Goal: Task Accomplishment & Management: Manage account settings

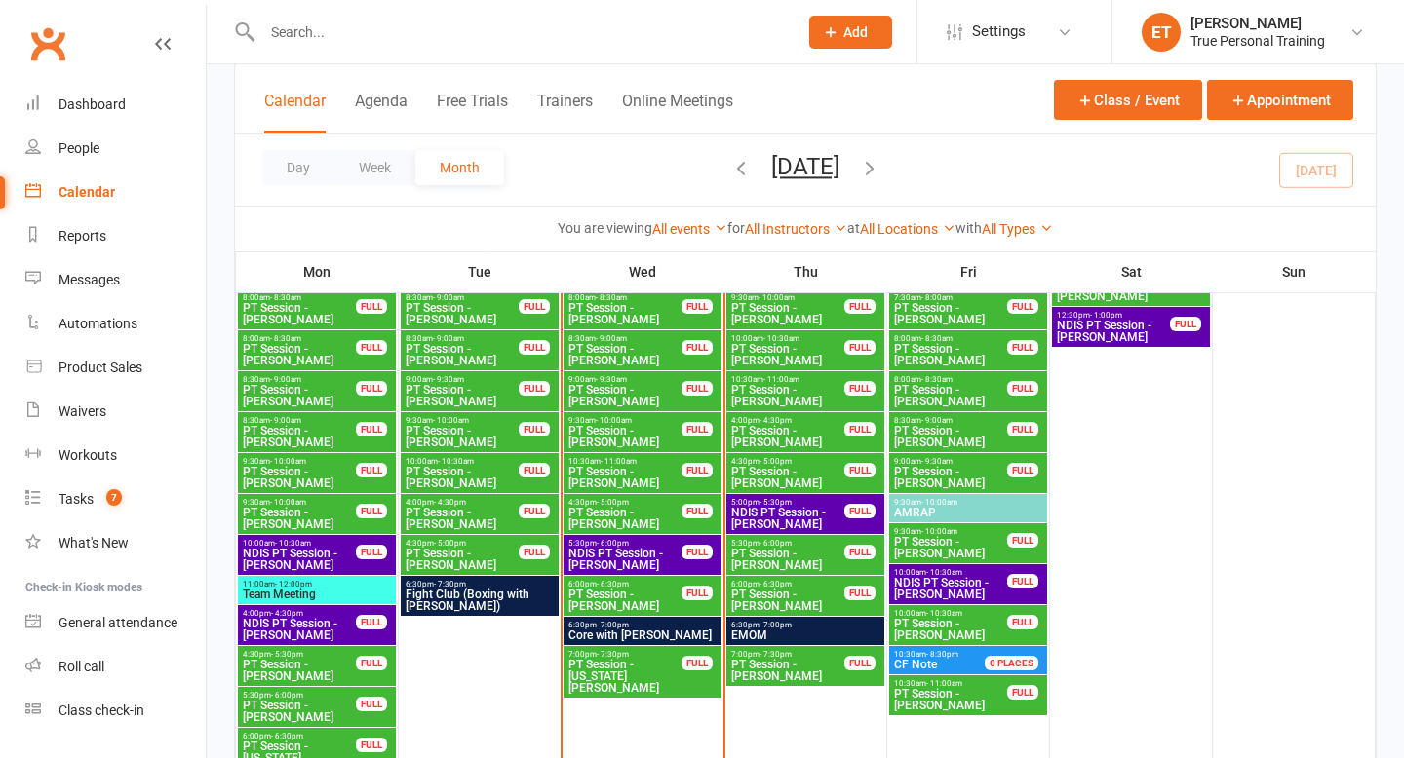
scroll to position [2388, 0]
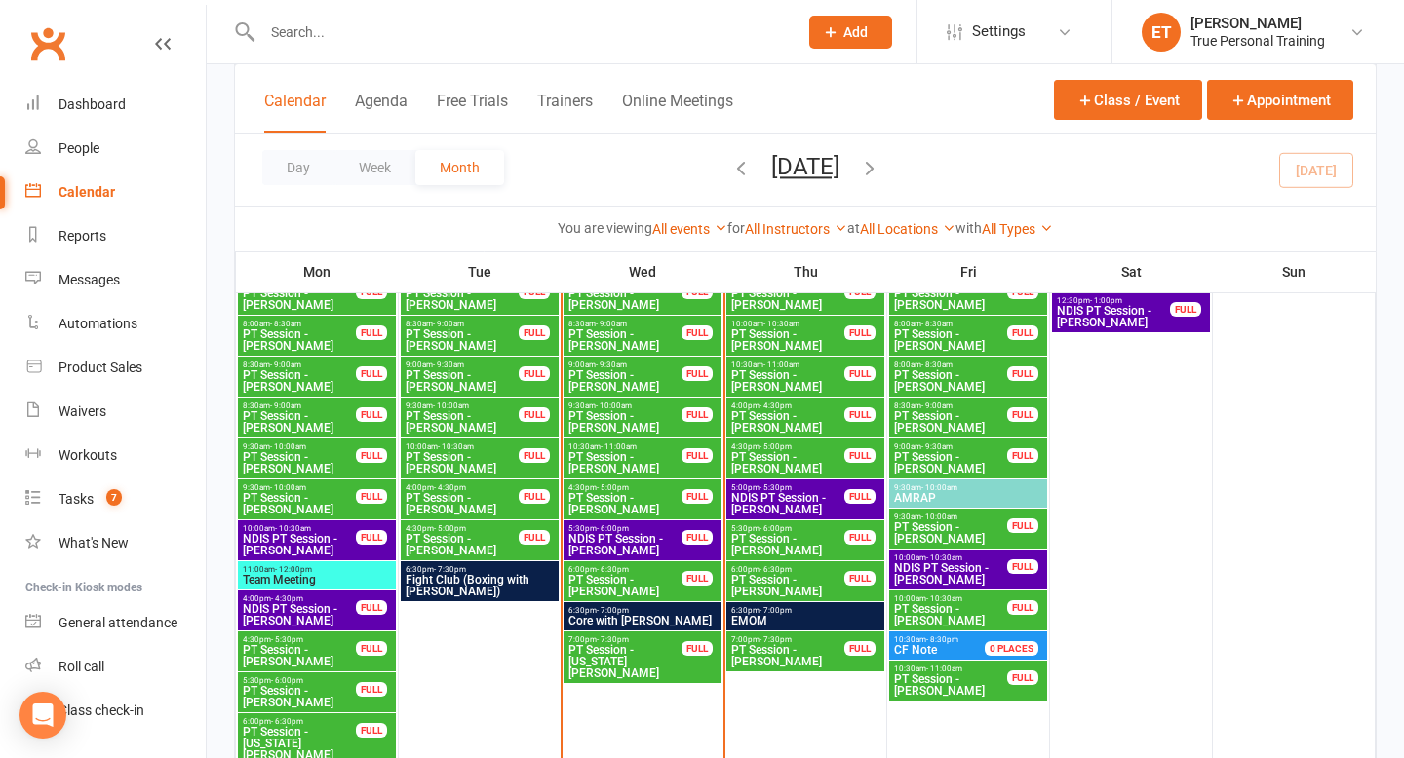
click at [771, 414] on span "PT Session - [PERSON_NAME]" at bounding box center [787, 421] width 115 height 23
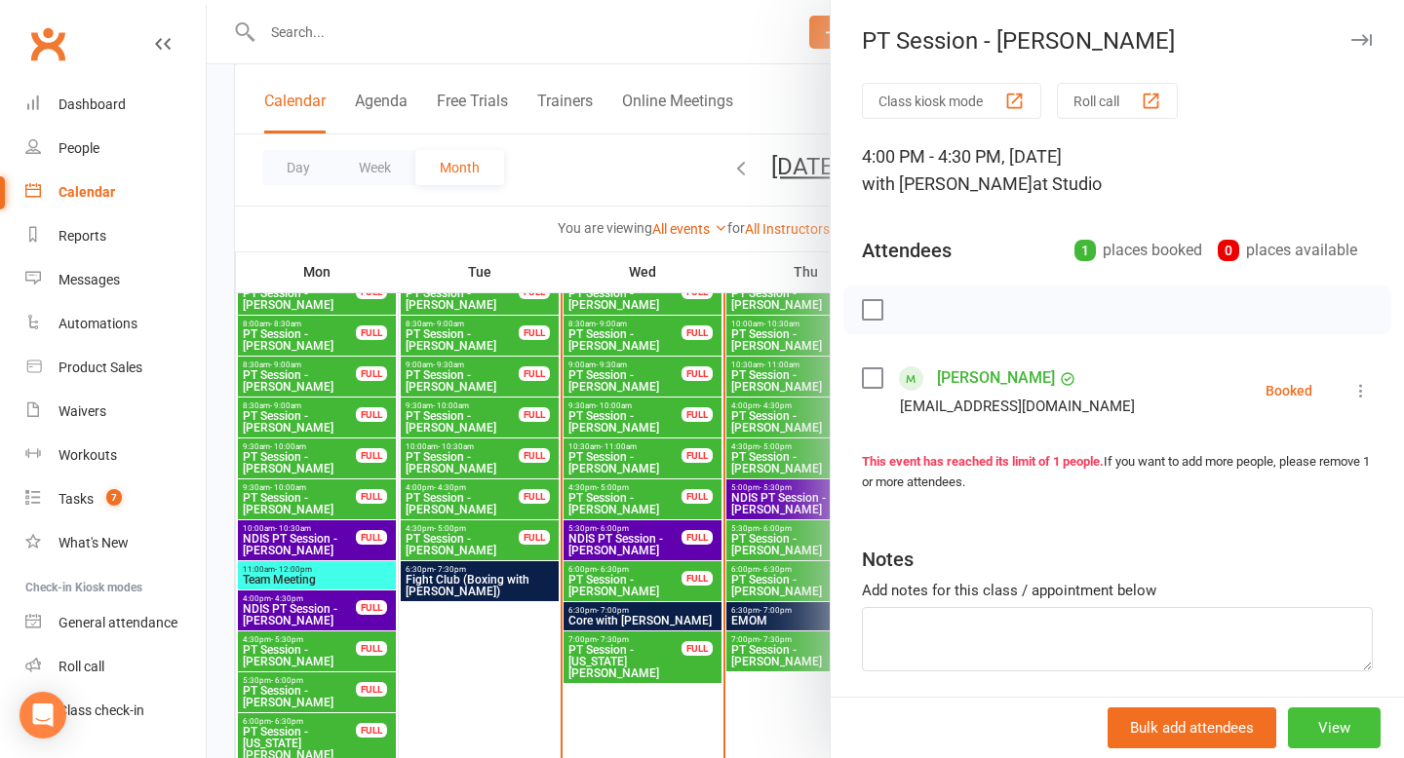
click at [1335, 713] on button "View" at bounding box center [1334, 728] width 93 height 41
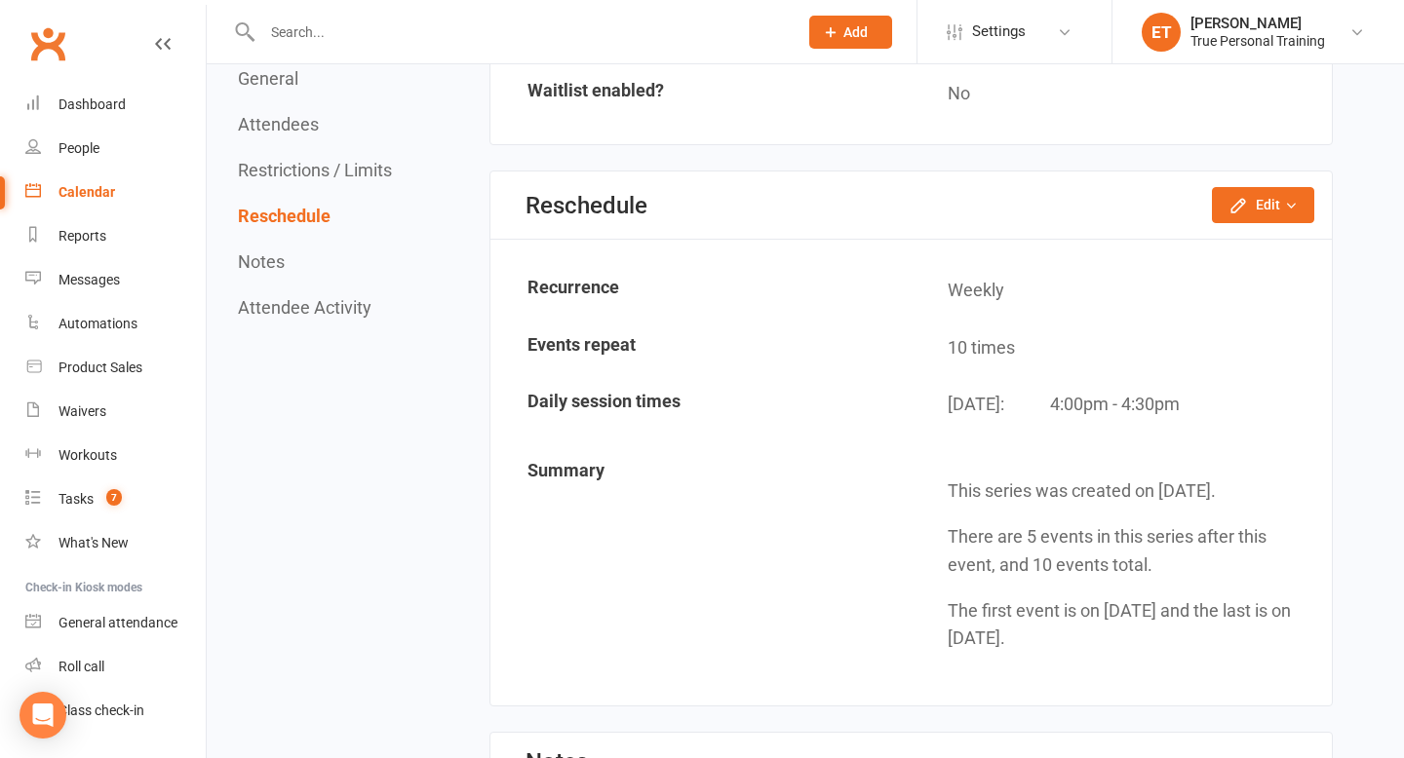
scroll to position [1460, 0]
click at [1229, 200] on icon "button" at bounding box center [1237, 203] width 19 height 19
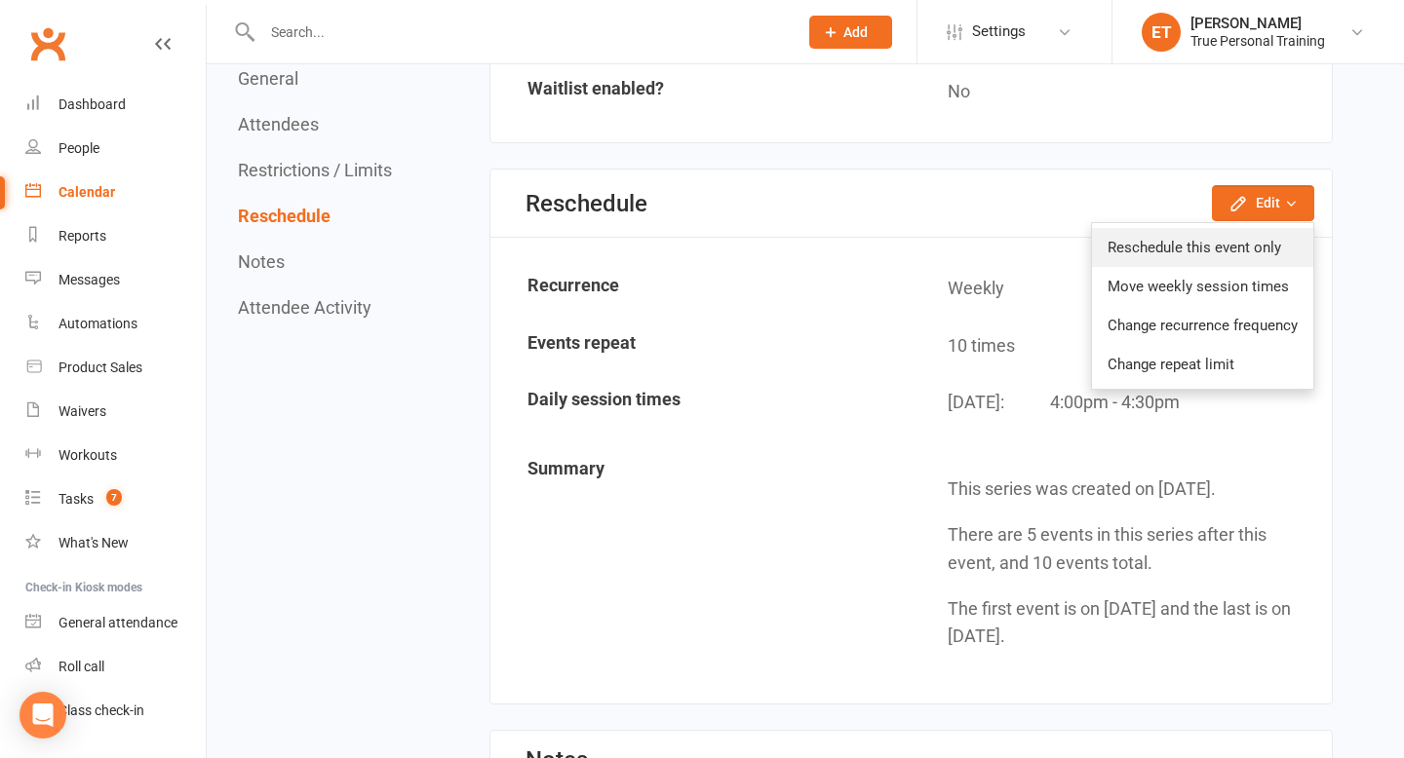
click at [1139, 251] on link "Reschedule this event only" at bounding box center [1202, 247] width 221 height 39
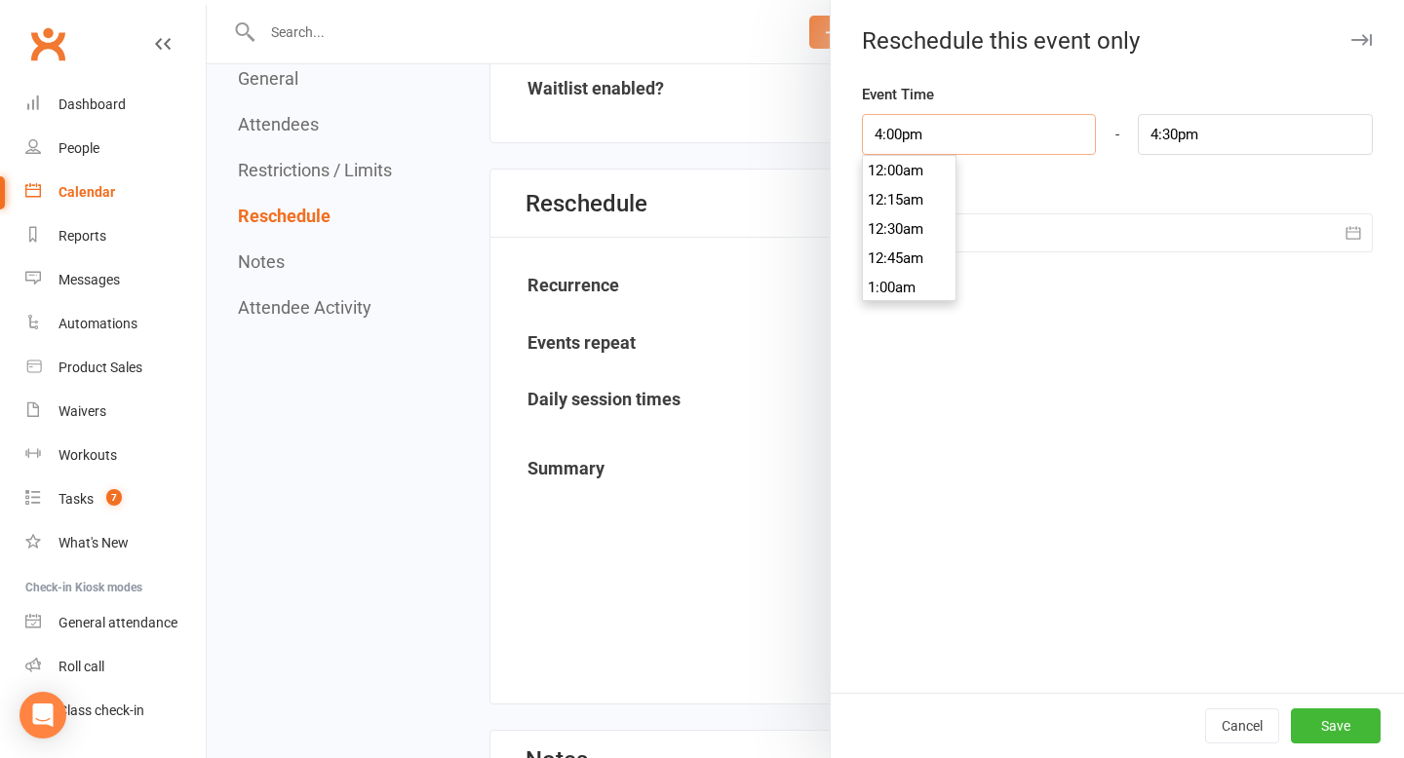
click at [932, 136] on input "4:00pm" at bounding box center [979, 134] width 235 height 41
type input "7:00am"
click at [888, 266] on li "7:00am" at bounding box center [910, 267] width 94 height 29
click at [1210, 132] on input "7:30am" at bounding box center [1255, 134] width 235 height 41
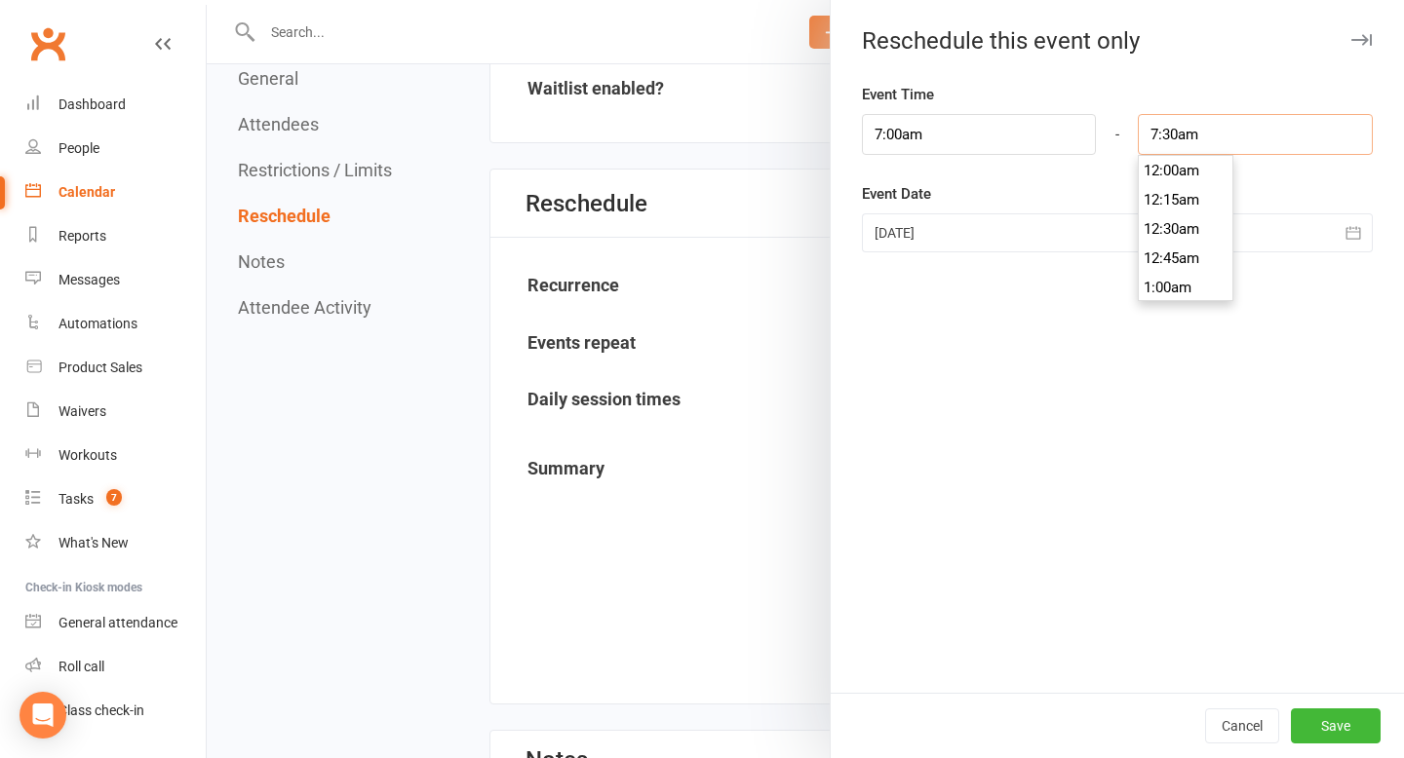
scroll to position [848, 0]
type input "8:00am"
click at [1167, 261] on li "8:00am" at bounding box center [1186, 258] width 94 height 29
click at [1328, 742] on button "Save" at bounding box center [1336, 726] width 90 height 35
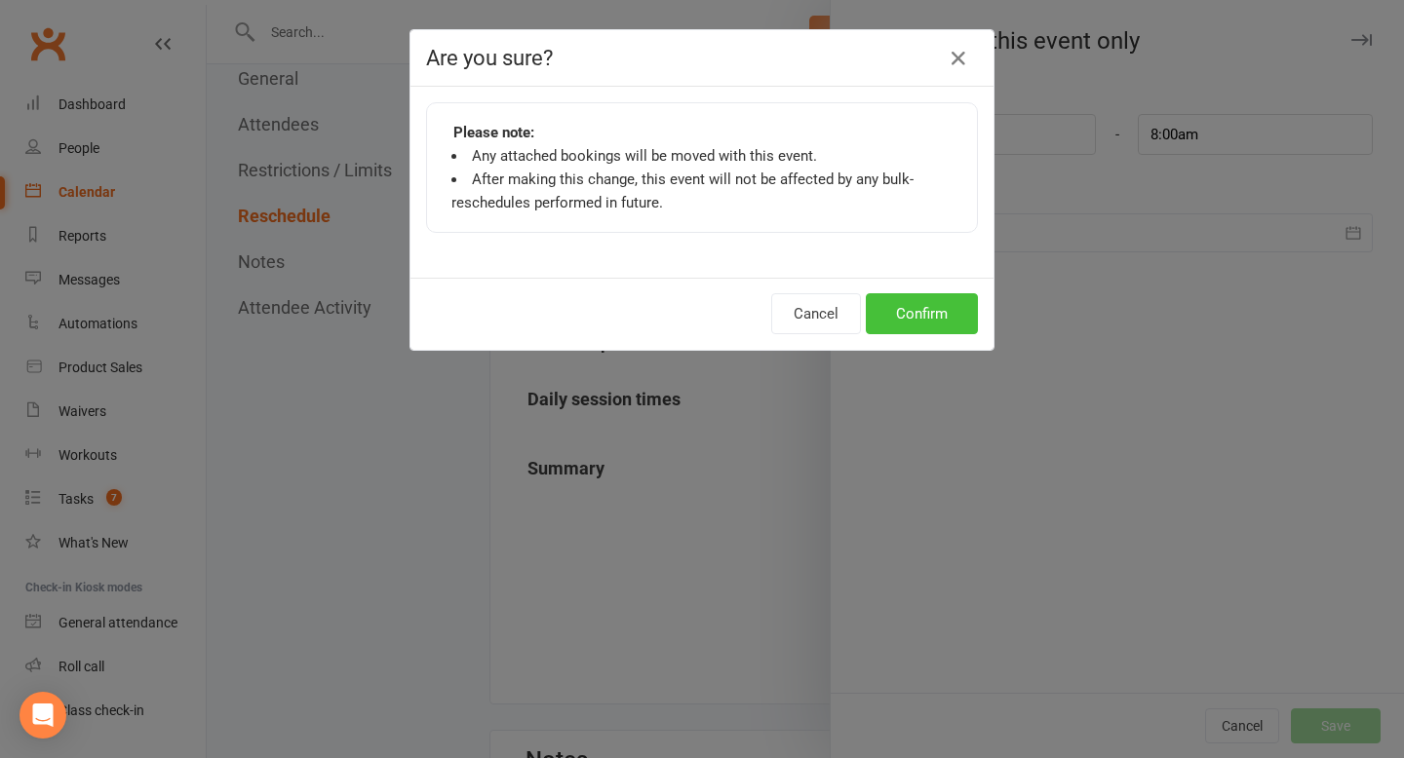
click at [898, 303] on button "Confirm" at bounding box center [922, 313] width 112 height 41
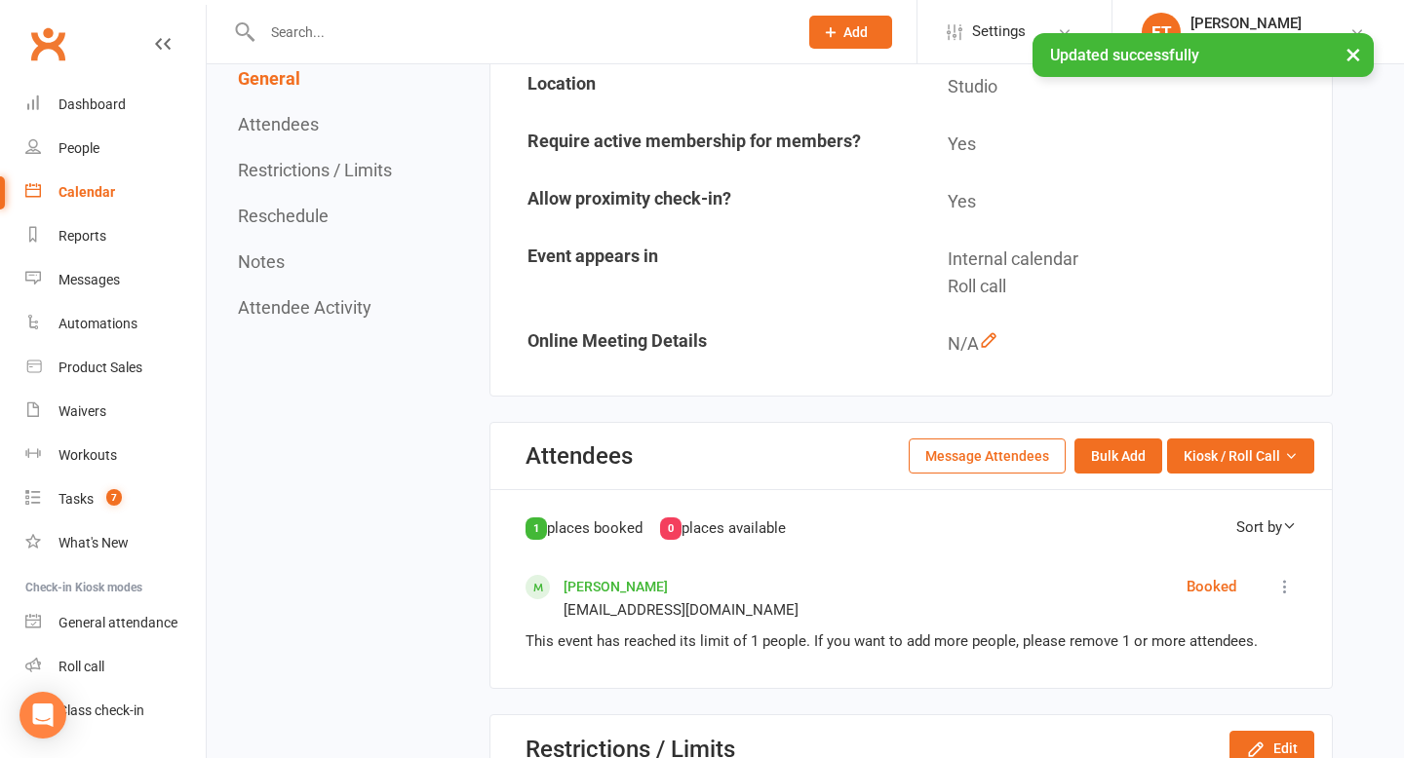
scroll to position [0, 0]
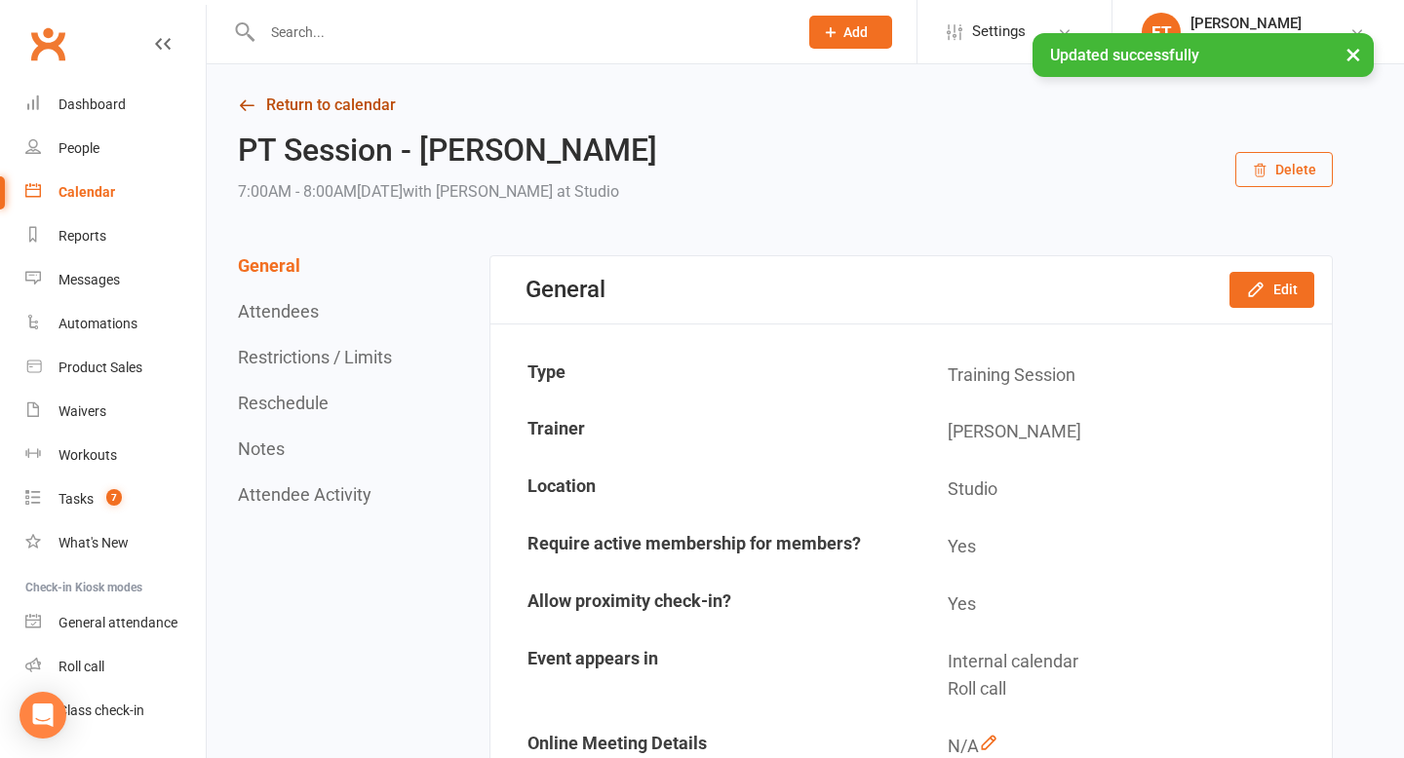
click at [260, 110] on link "Return to calendar" at bounding box center [785, 105] width 1095 height 27
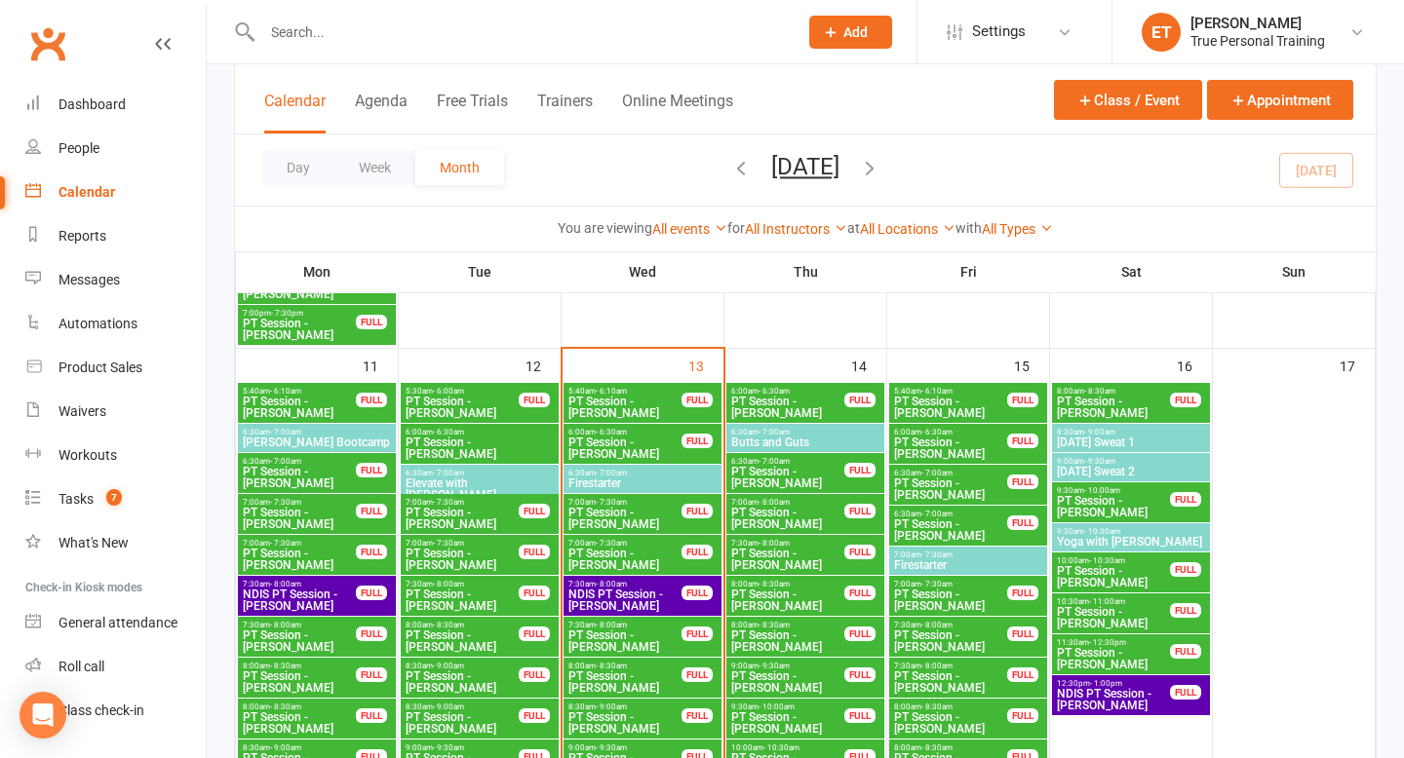
scroll to position [2002, 0]
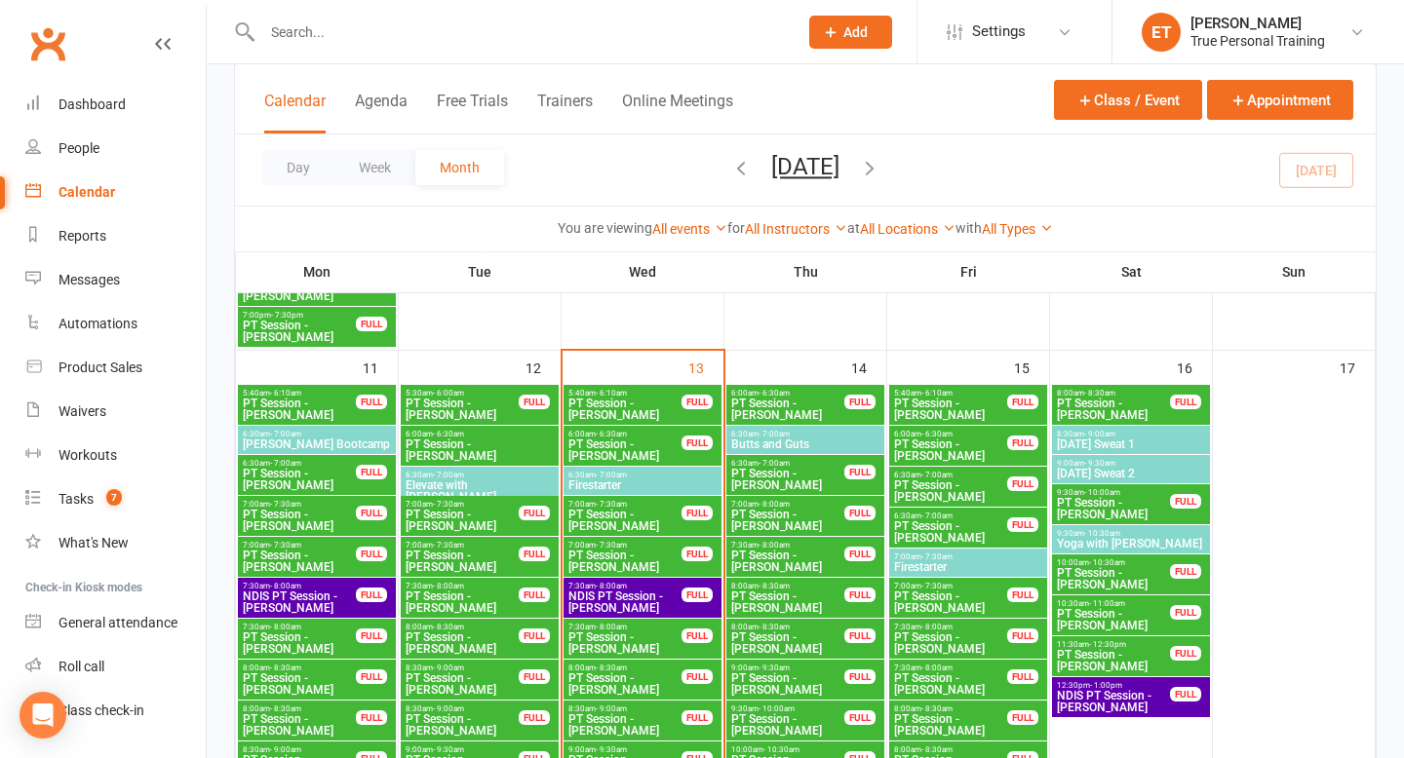
click at [750, 423] on div "6:00am - 6:30am PT Session - [PERSON_NAME] FULL" at bounding box center [805, 405] width 158 height 40
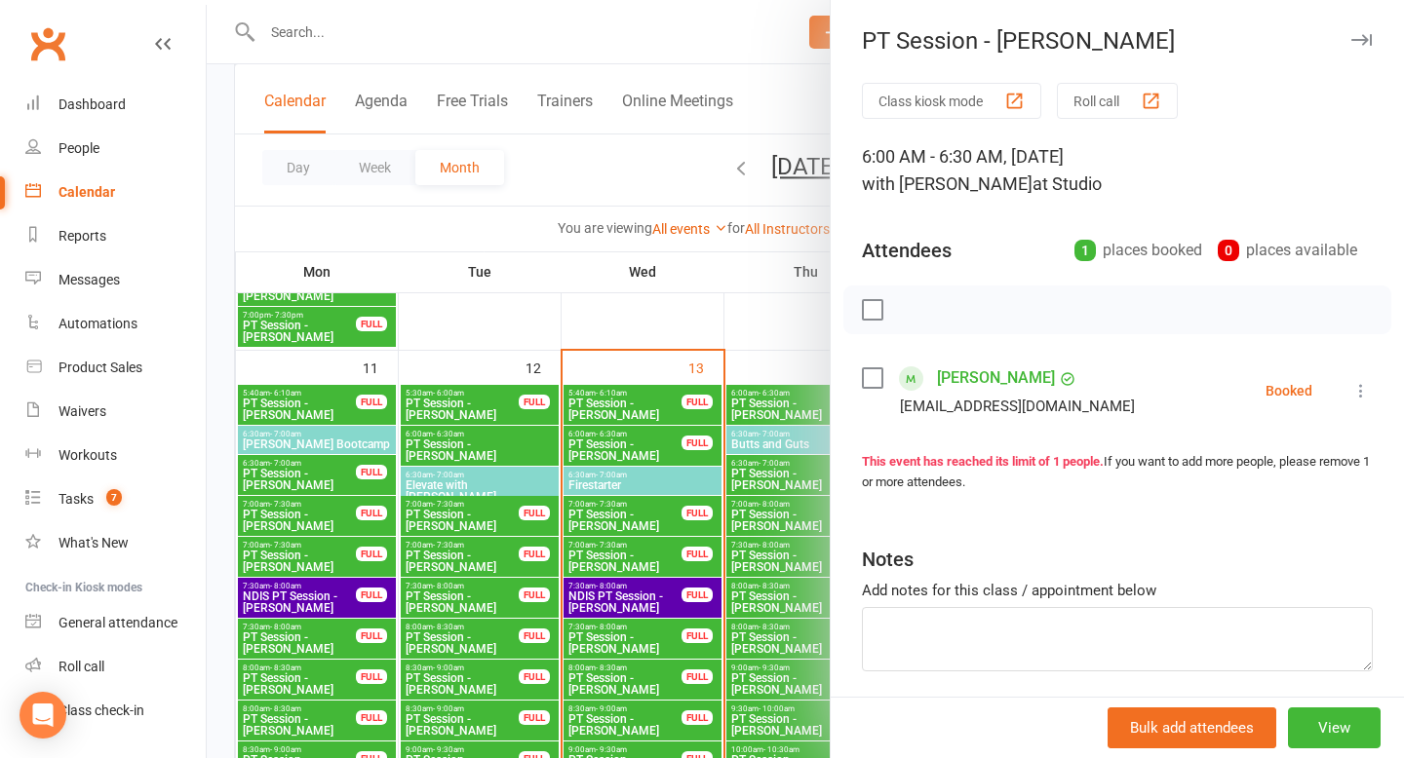
click at [712, 330] on div at bounding box center [805, 379] width 1197 height 758
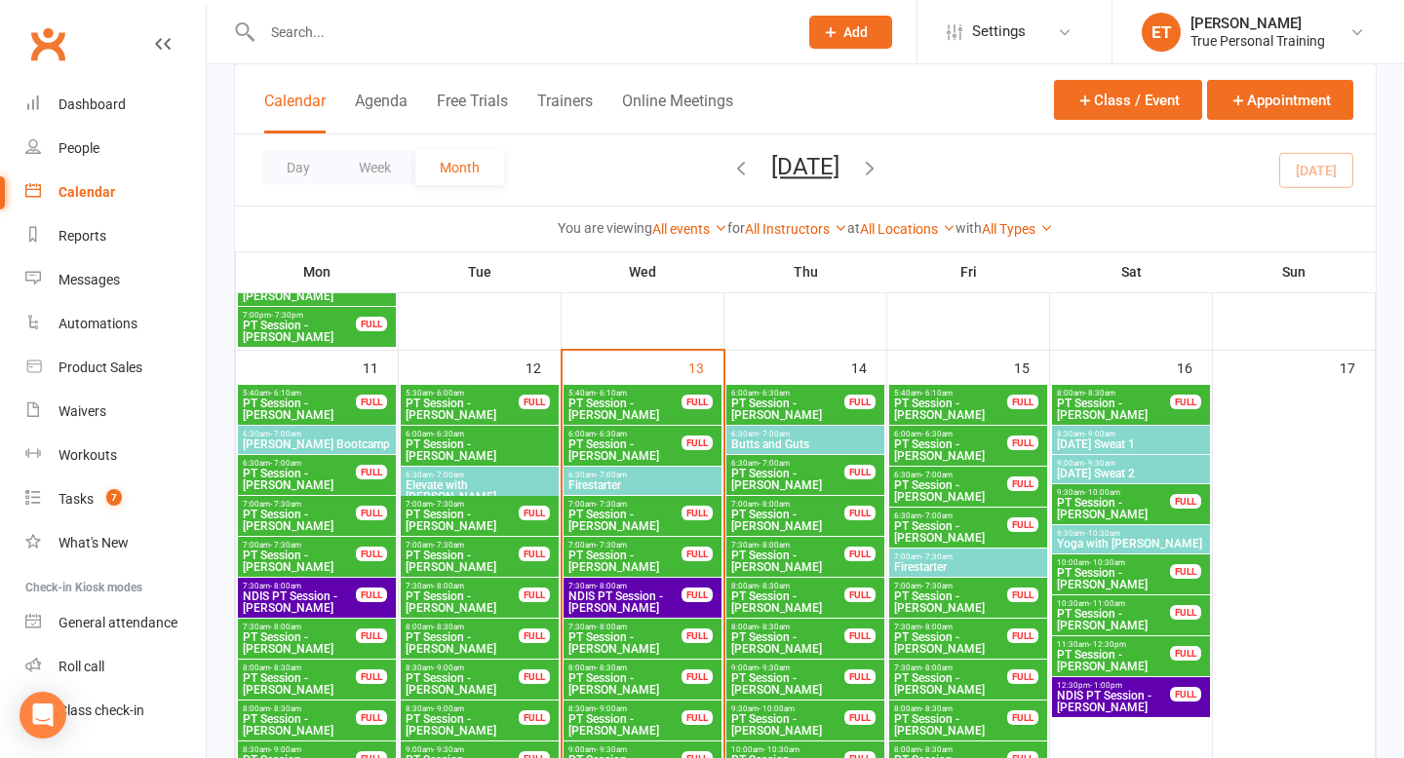
click at [809, 446] on span "Butts and Guts" at bounding box center [805, 445] width 150 height 12
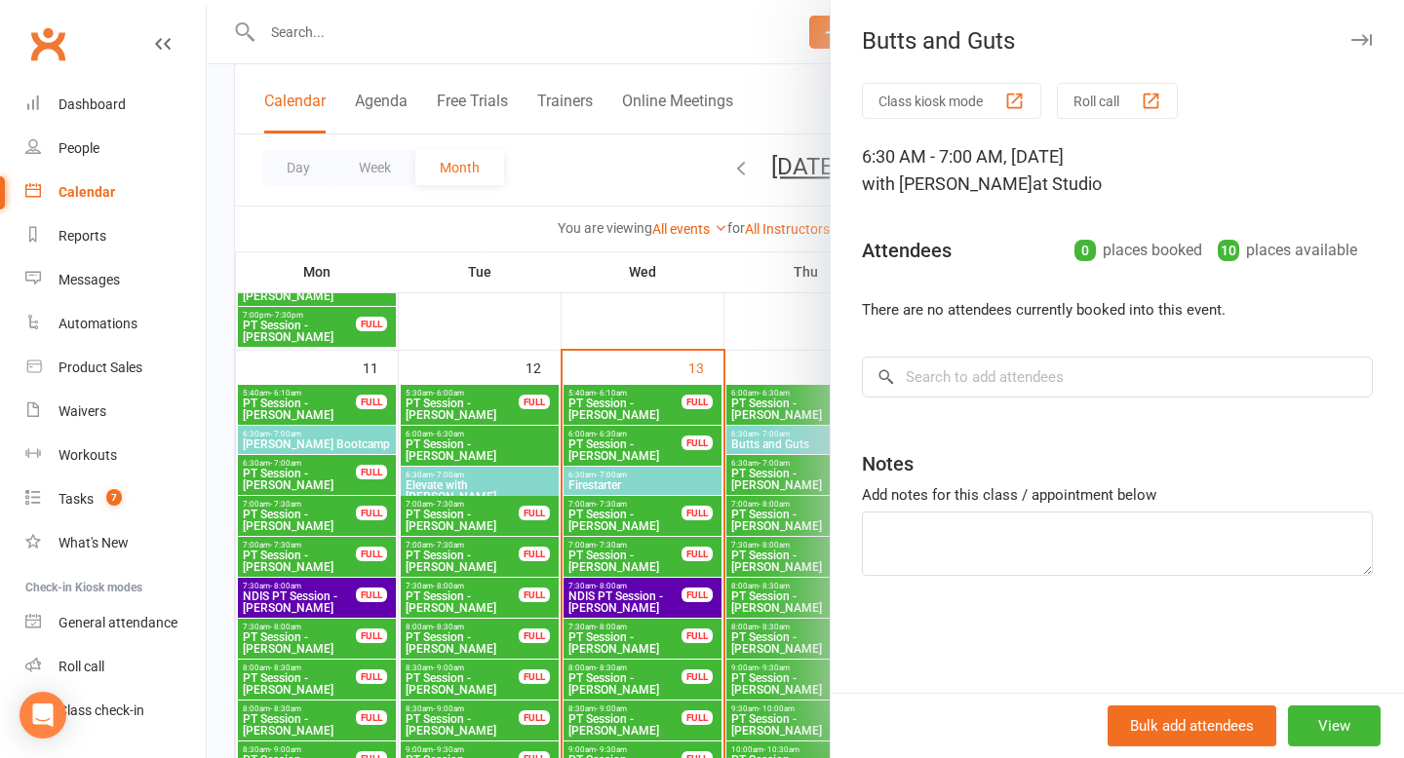
click at [752, 303] on div at bounding box center [805, 379] width 1197 height 758
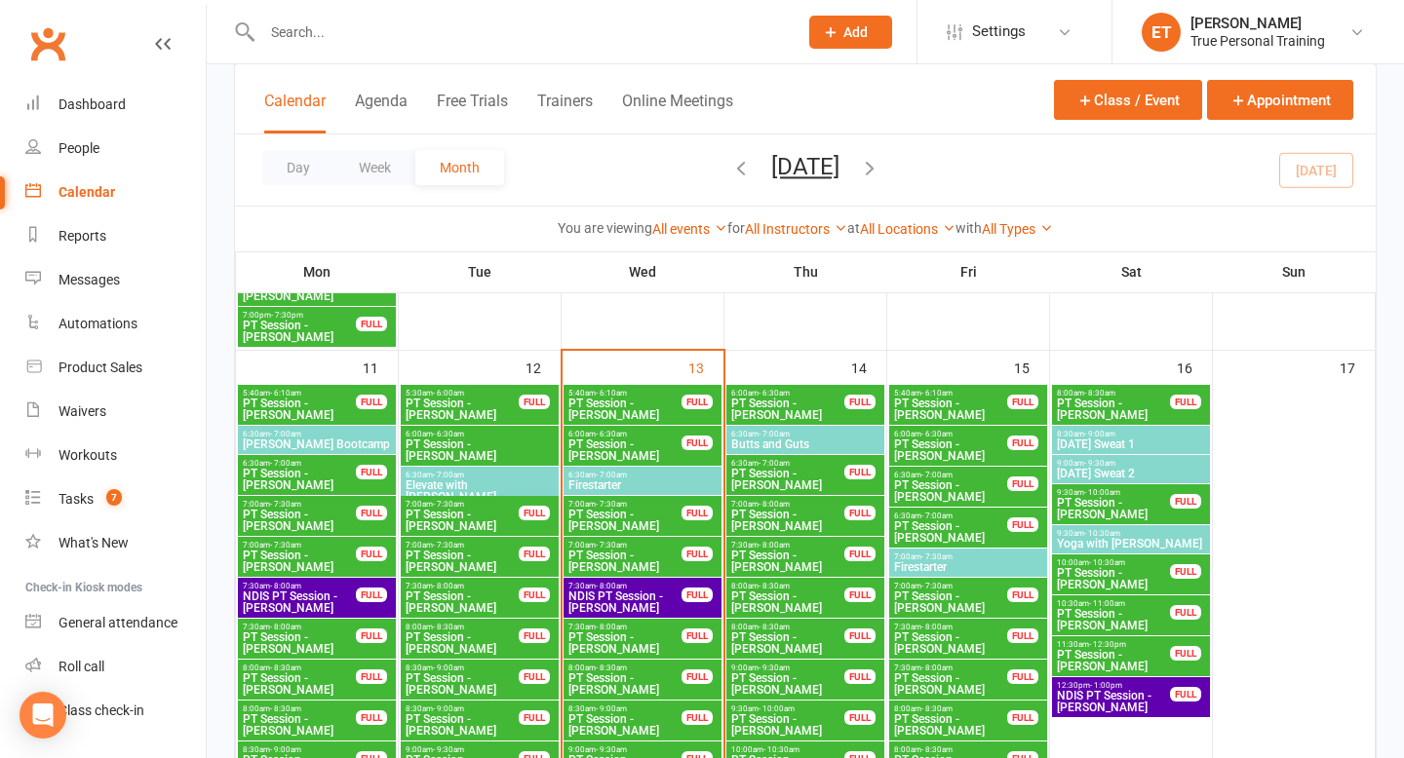
click at [913, 557] on span "7:00am - 7:30am" at bounding box center [968, 557] width 150 height 9
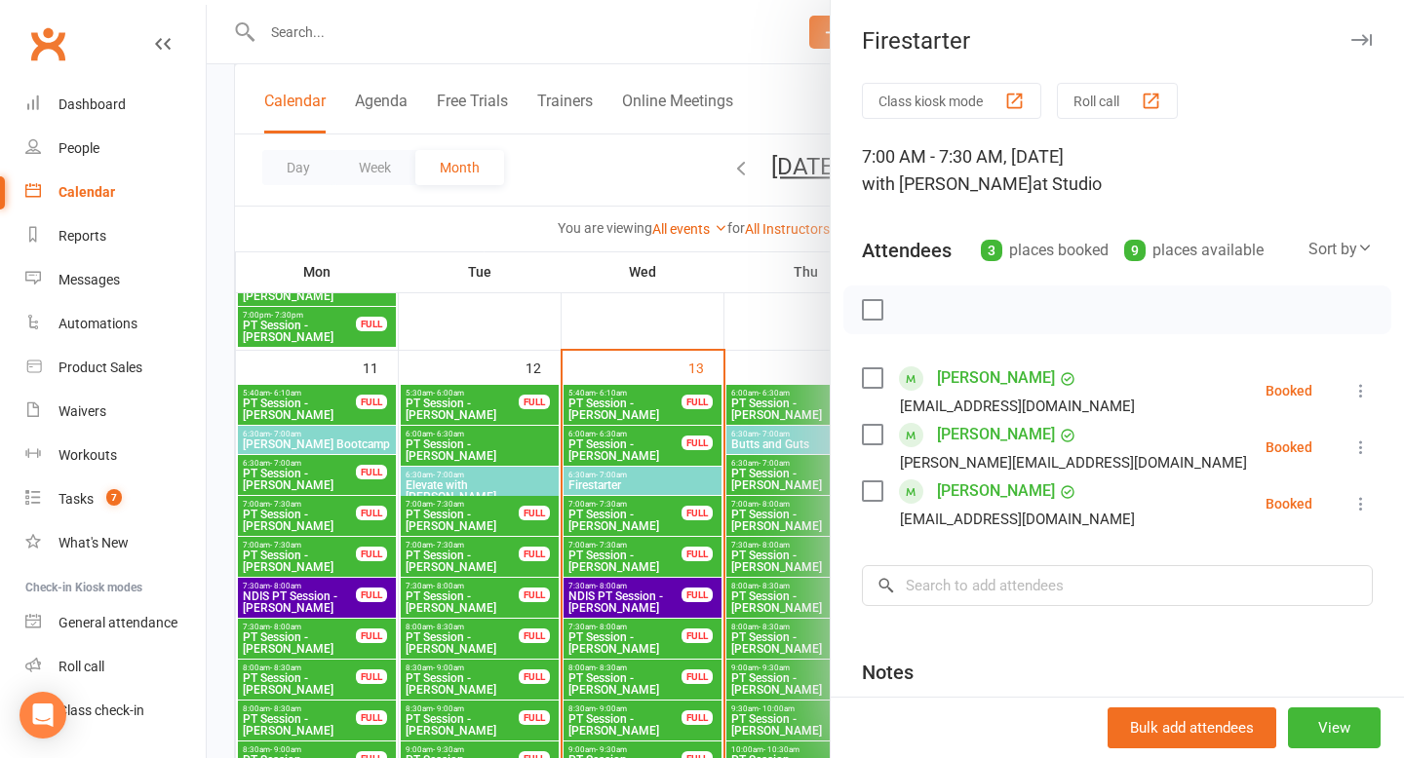
click at [735, 318] on div at bounding box center [805, 379] width 1197 height 758
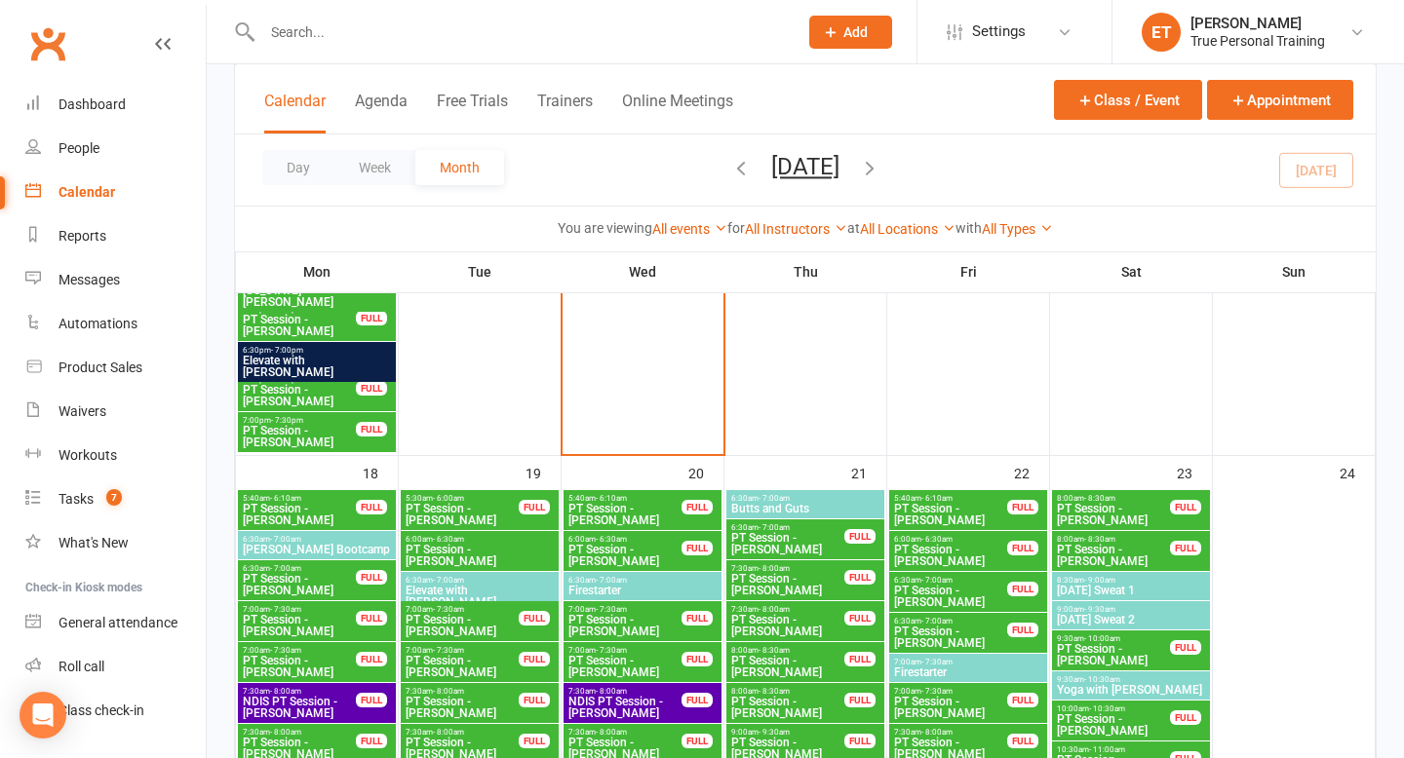
scroll to position [2823, 0]
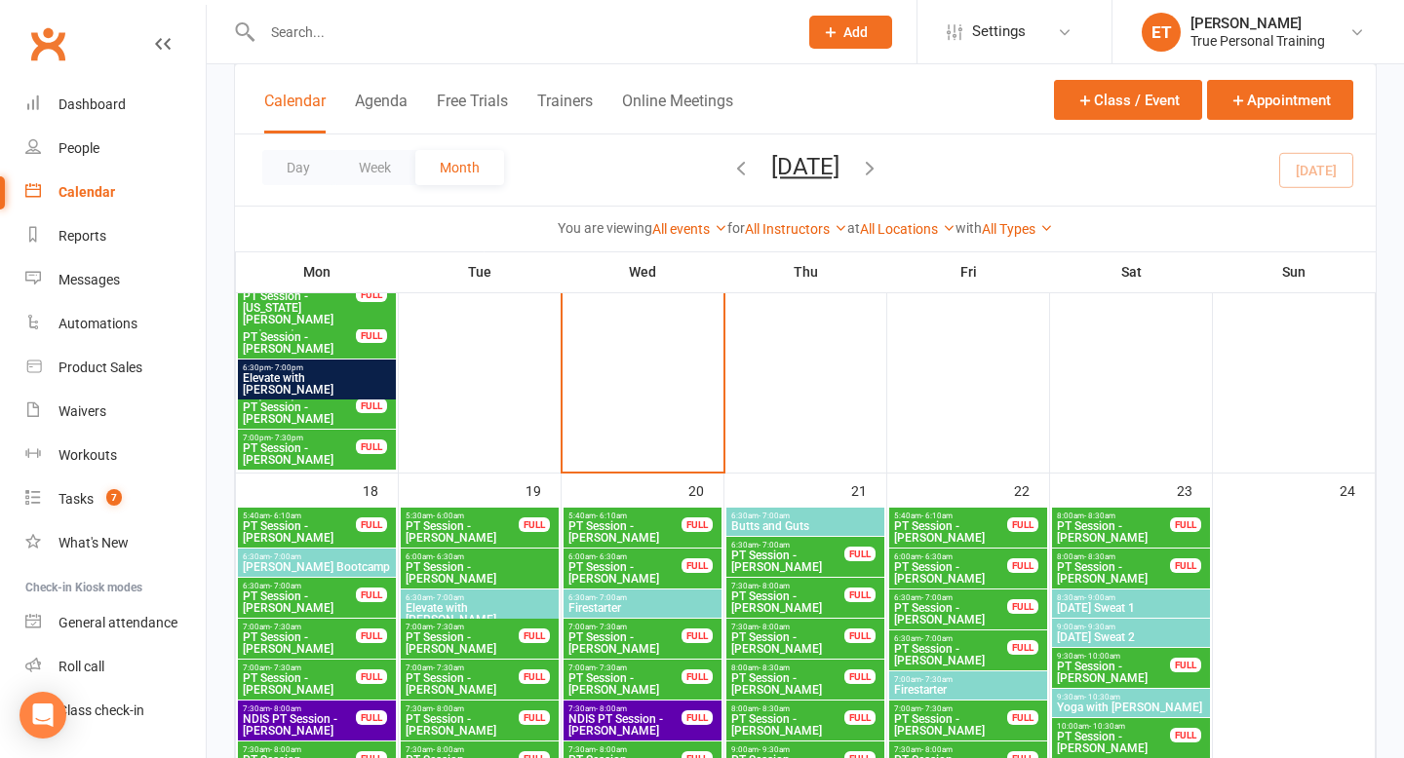
click at [1087, 603] on span "[DATE] Sweat 1" at bounding box center [1131, 608] width 150 height 12
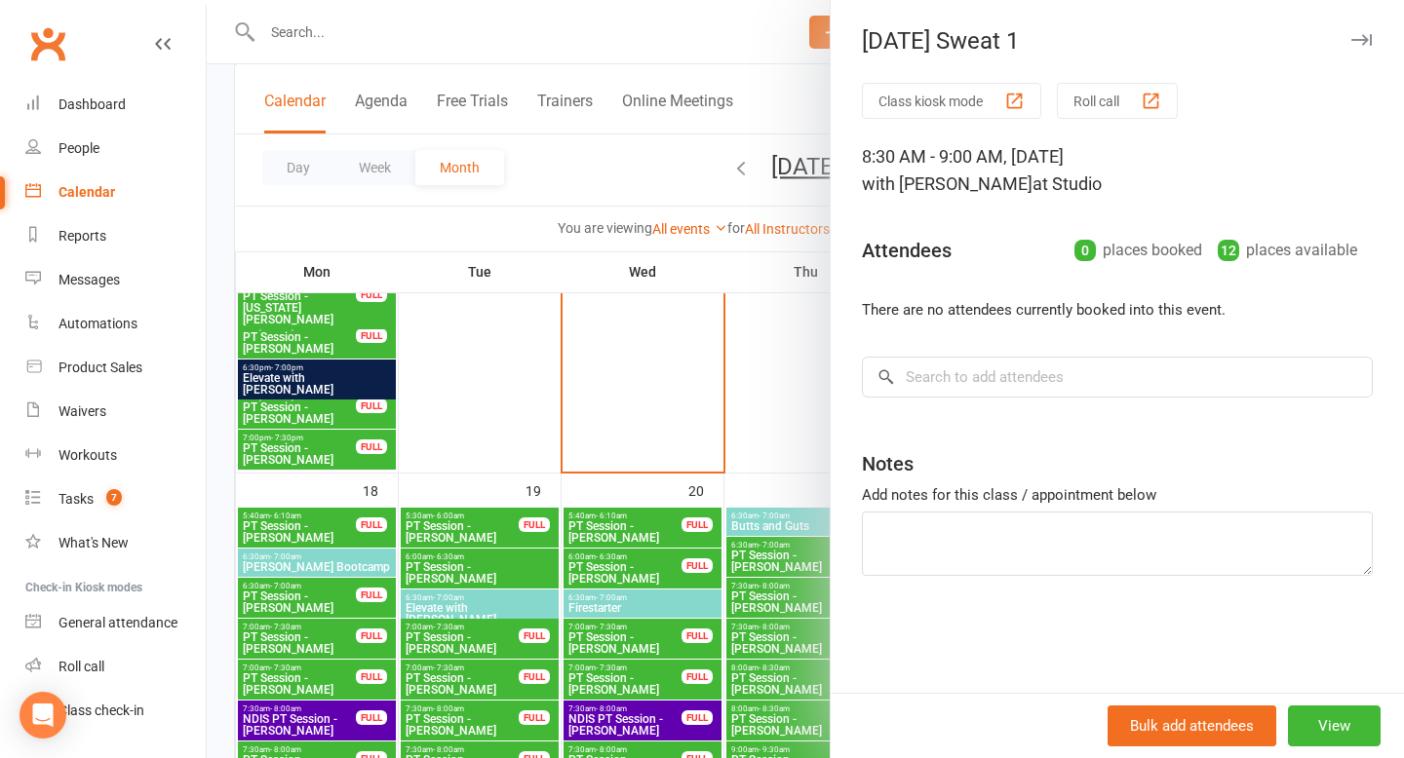
click at [795, 358] on div at bounding box center [805, 379] width 1197 height 758
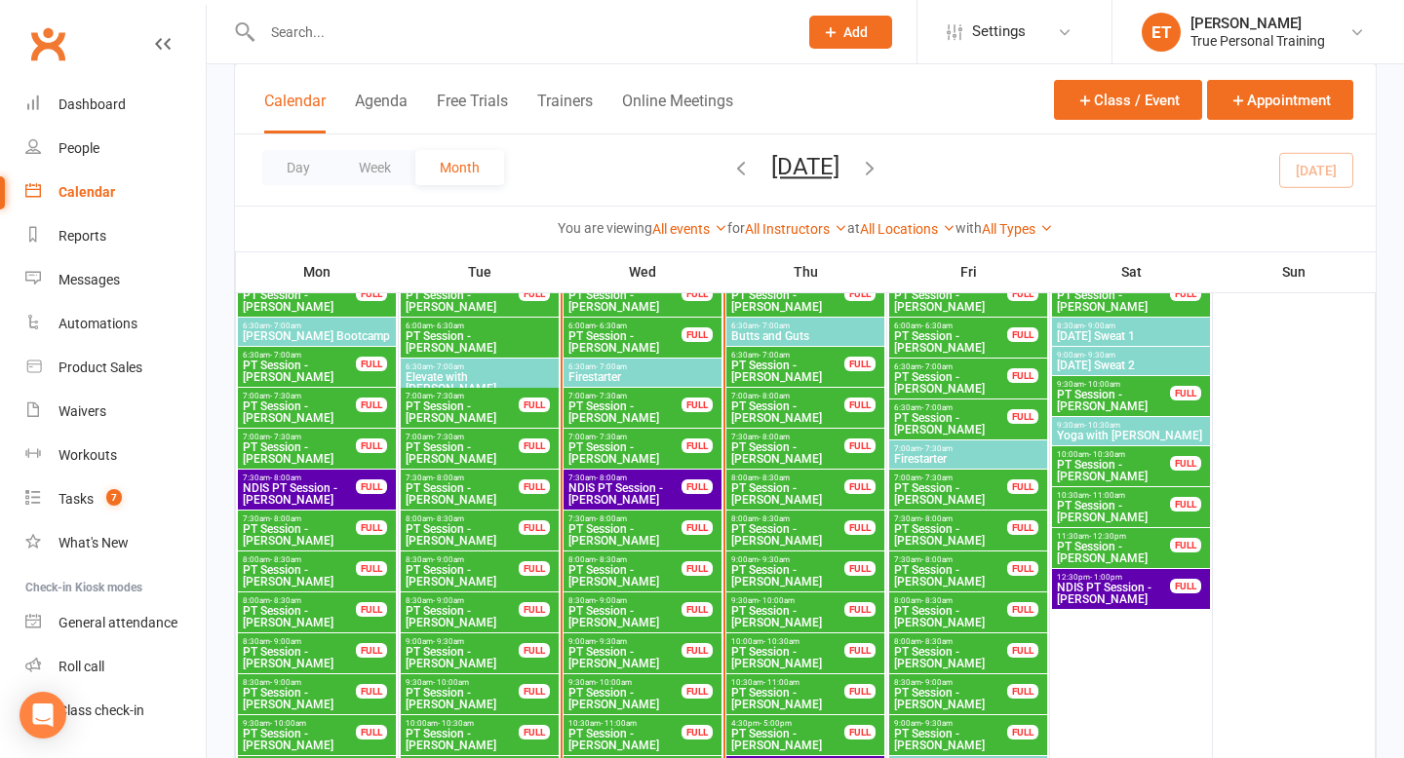
scroll to position [2110, 0]
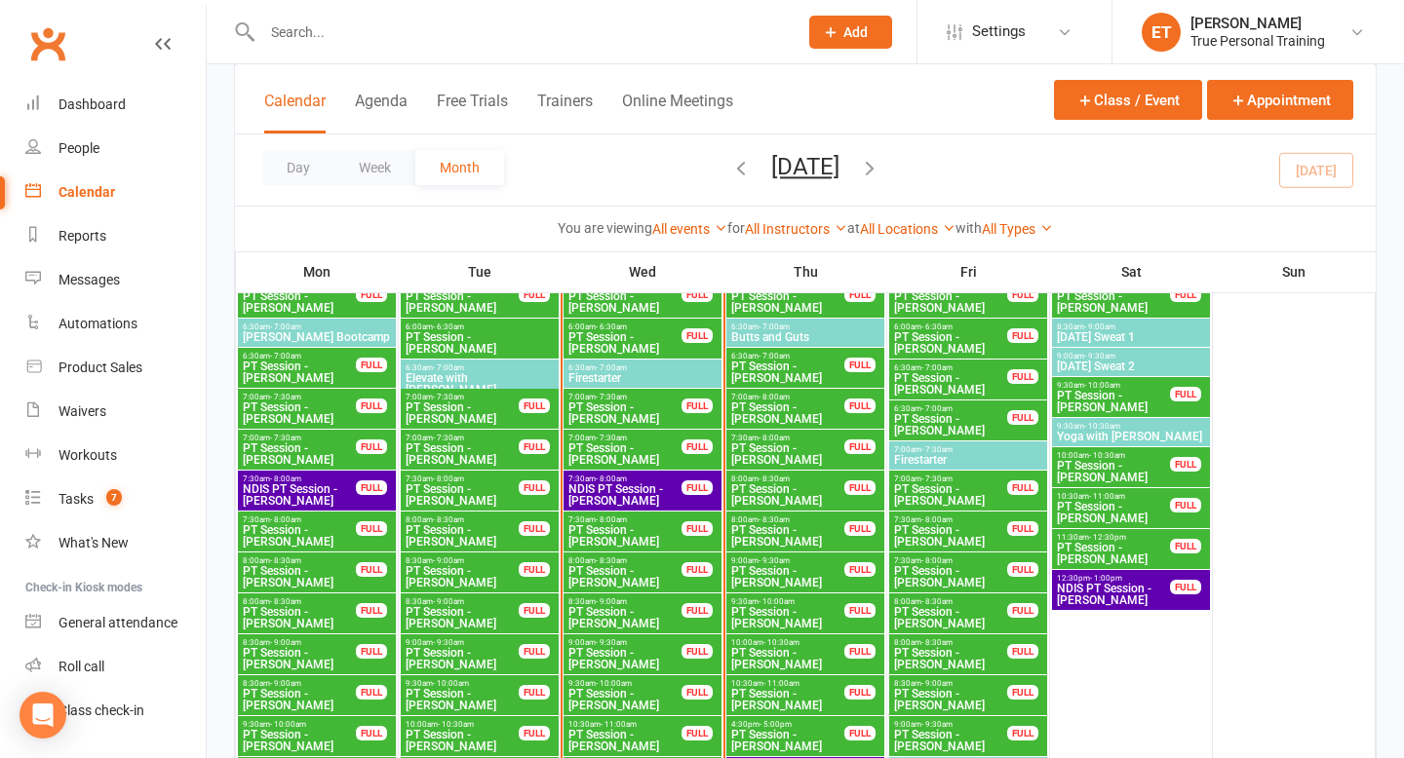
click at [1108, 335] on span "[DATE] Sweat 1" at bounding box center [1131, 337] width 150 height 12
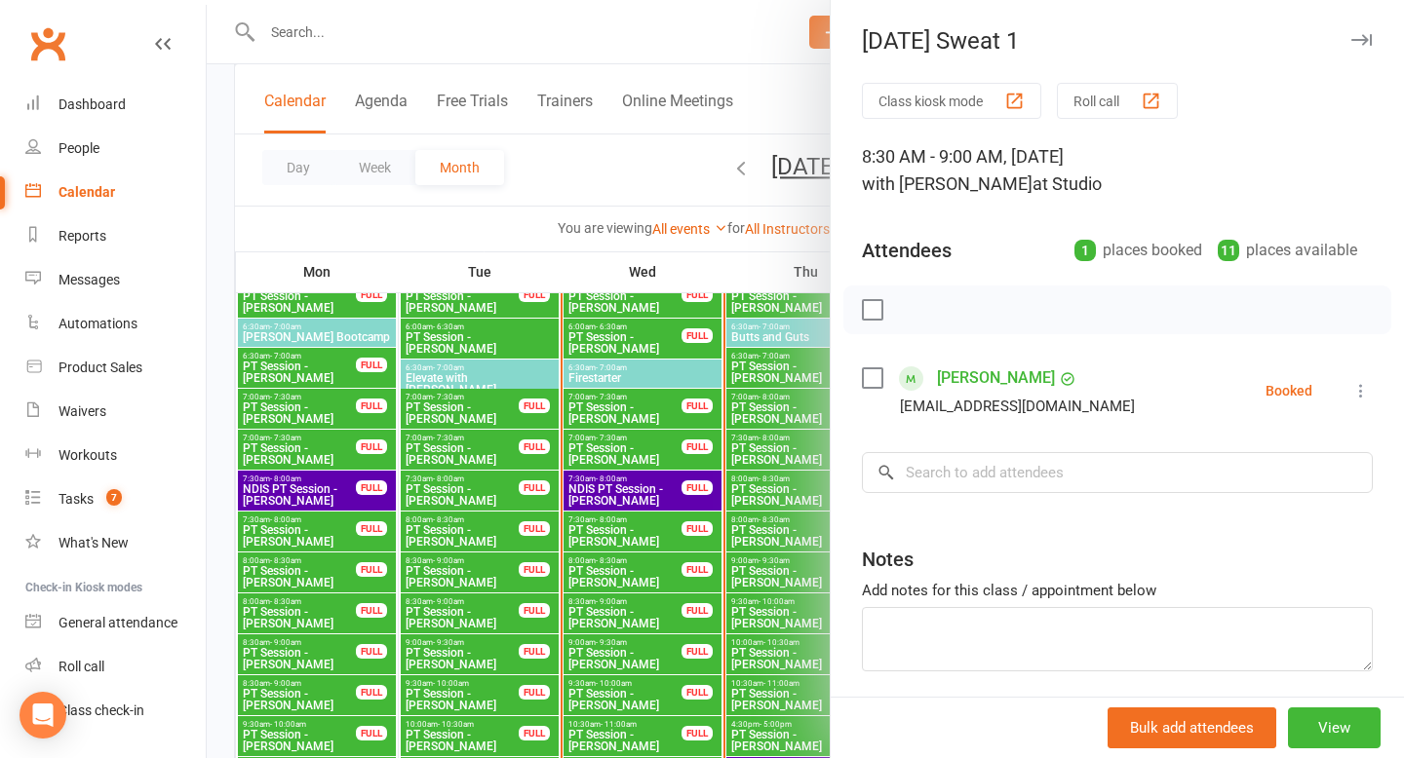
click at [757, 366] on div at bounding box center [805, 379] width 1197 height 758
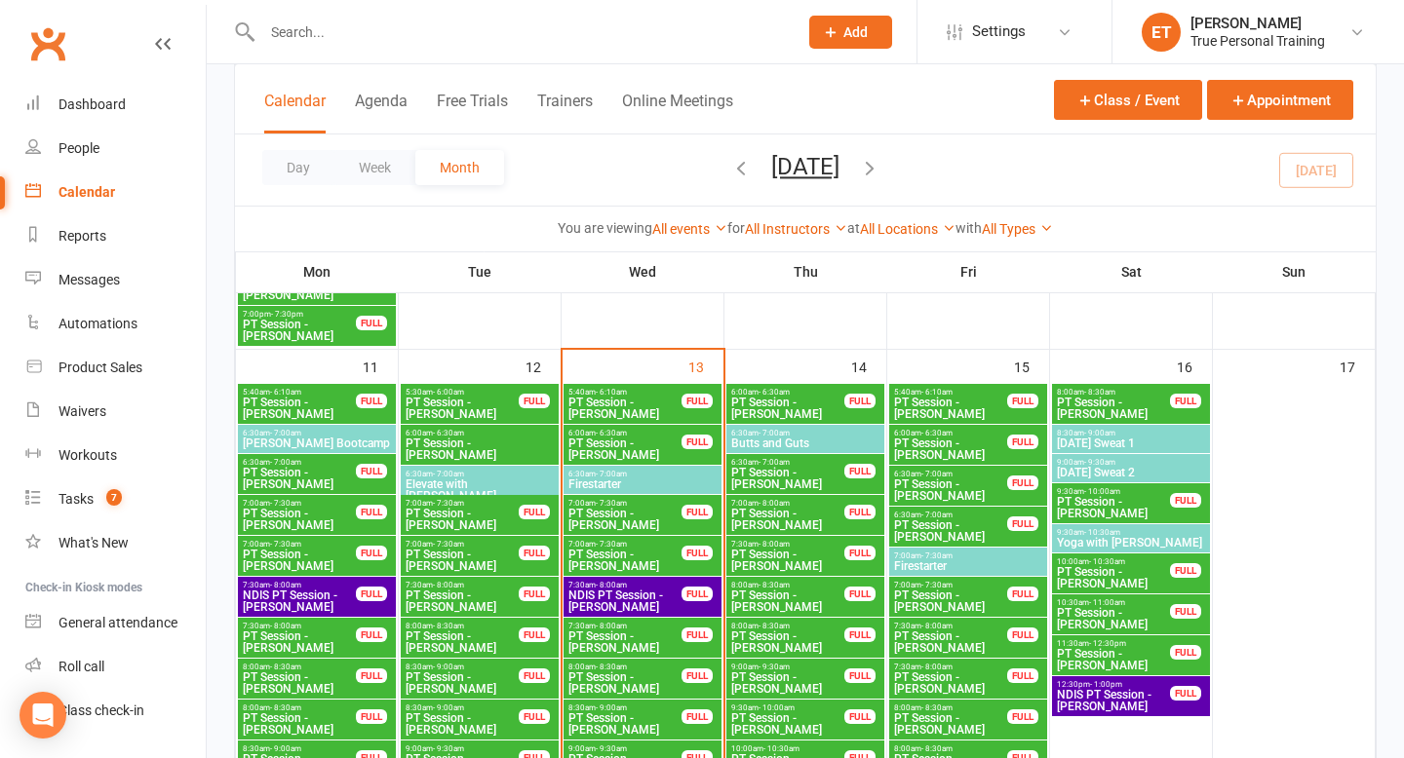
scroll to position [1992, 0]
